Goal: Task Accomplishment & Management: Manage account settings

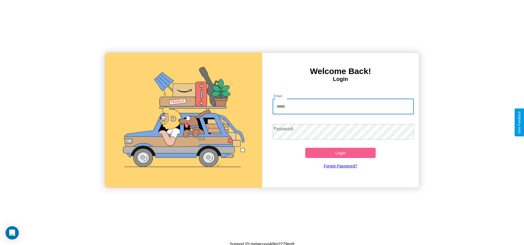
click at [343, 106] on input "Email" at bounding box center [342, 106] width 141 height 15
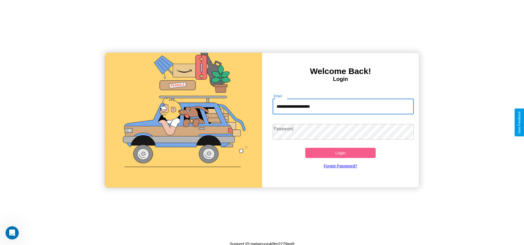
type input "**********"
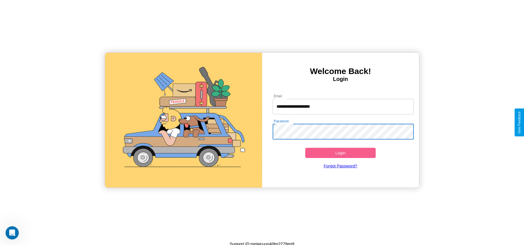
click at [340, 153] on button "Login" at bounding box center [340, 153] width 71 height 10
